Goal: Task Accomplishment & Management: Use online tool/utility

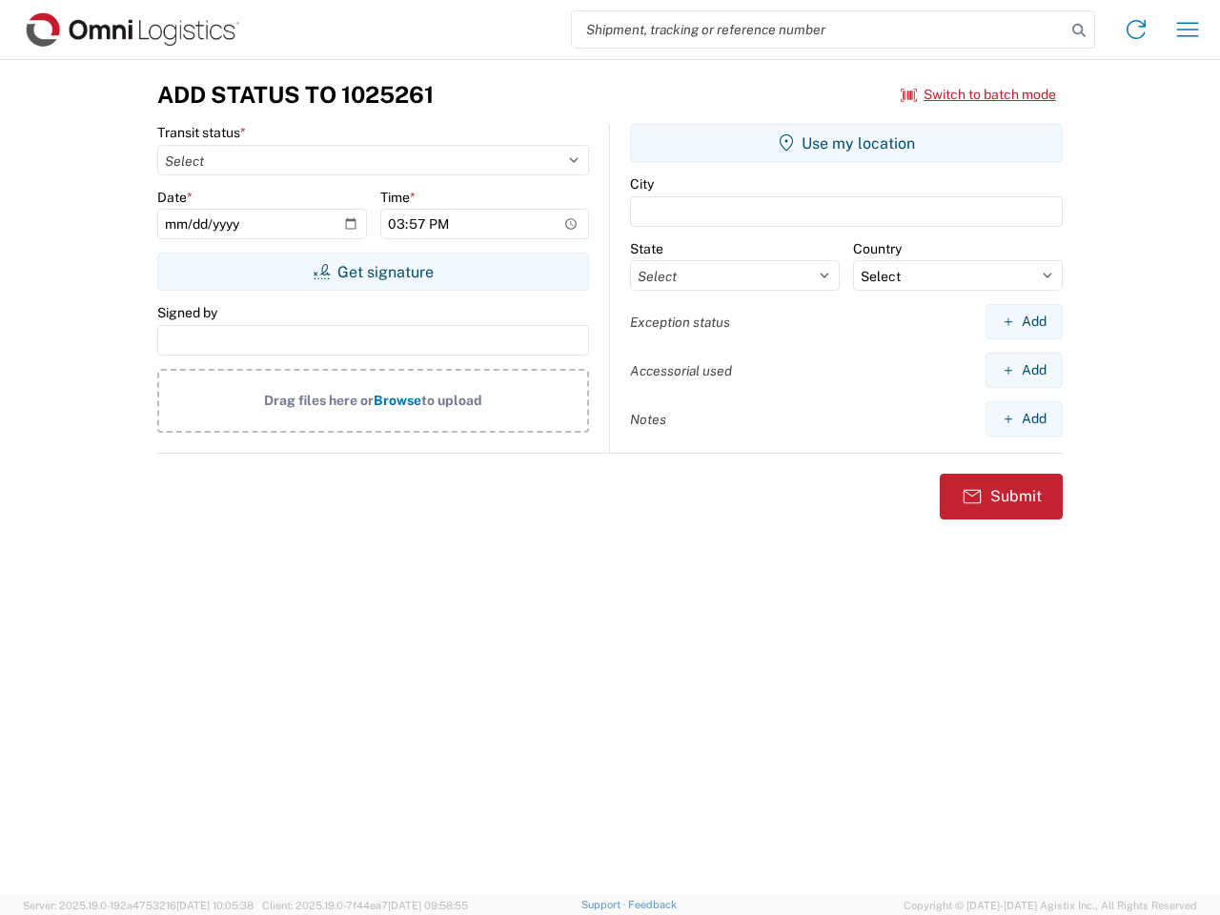
click at [819, 30] on input "search" at bounding box center [819, 29] width 494 height 36
click at [1079, 30] on icon at bounding box center [1079, 30] width 27 height 27
click at [1136, 30] on icon at bounding box center [1136, 29] width 30 height 30
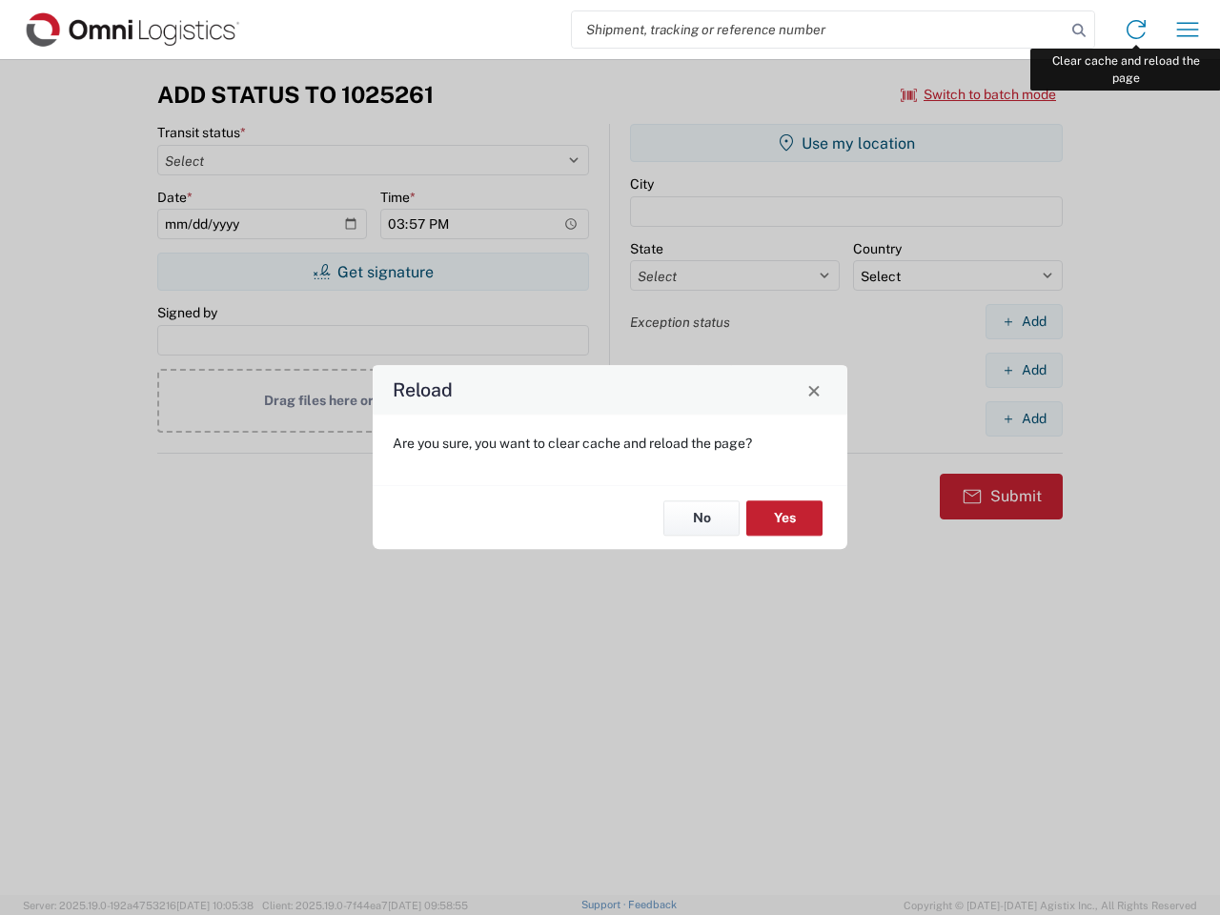
click at [1188, 30] on div "Reload Are you sure, you want to clear cache and reload the page? No Yes" at bounding box center [610, 457] width 1220 height 915
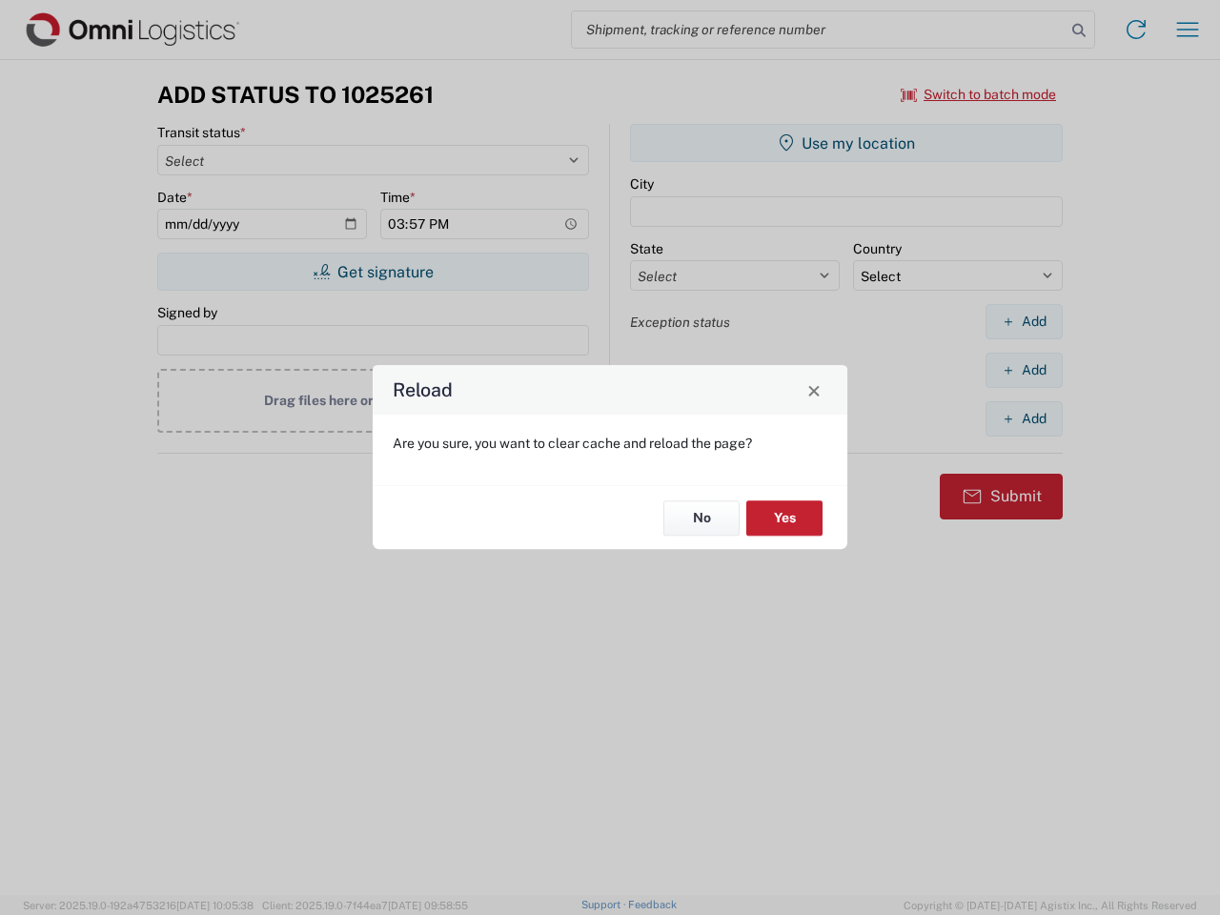
click at [979, 94] on div "Reload Are you sure, you want to clear cache and reload the page? No Yes" at bounding box center [610, 457] width 1220 height 915
click at [373, 272] on div "Reload Are you sure, you want to clear cache and reload the page? No Yes" at bounding box center [610, 457] width 1220 height 915
click at [846, 143] on div "Reload Are you sure, you want to clear cache and reload the page? No Yes" at bounding box center [610, 457] width 1220 height 915
click at [1024, 321] on div "Reload Are you sure, you want to clear cache and reload the page? No Yes" at bounding box center [610, 457] width 1220 height 915
click at [1024, 370] on div "Reload Are you sure, you want to clear cache and reload the page? No Yes" at bounding box center [610, 457] width 1220 height 915
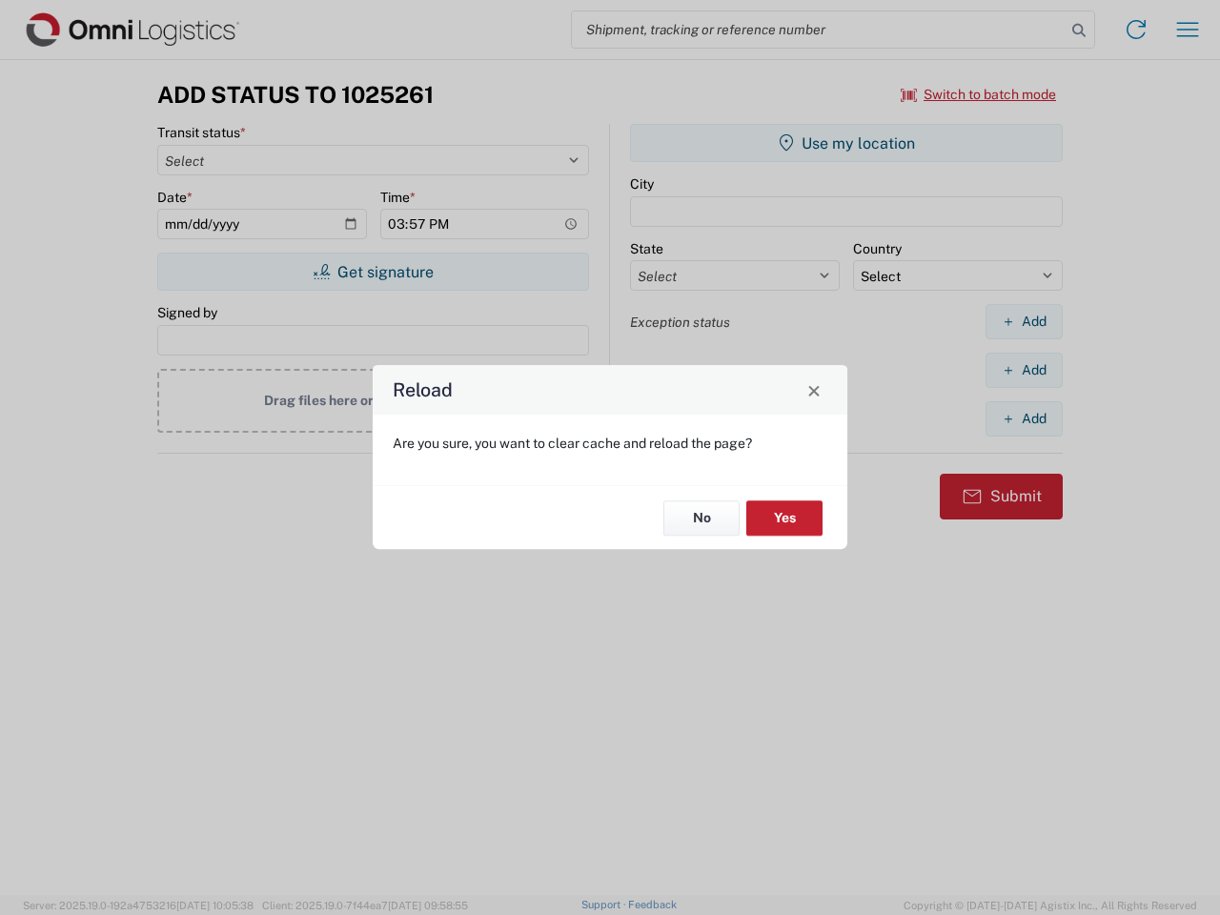
click at [1024, 418] on div "Reload Are you sure, you want to clear cache and reload the page? No Yes" at bounding box center [610, 457] width 1220 height 915
